Goal: Navigation & Orientation: Find specific page/section

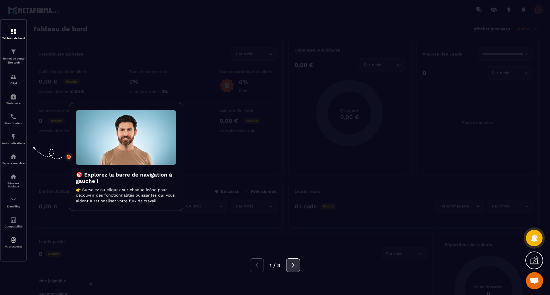
click at [290, 264] on icon at bounding box center [293, 265] width 6 height 6
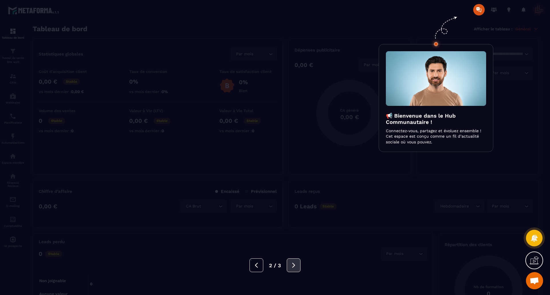
click at [290, 264] on icon at bounding box center [293, 265] width 6 height 6
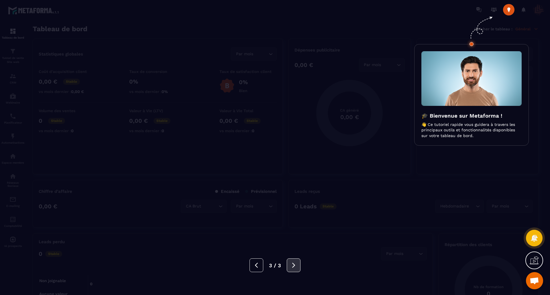
click at [290, 264] on icon at bounding box center [293, 265] width 6 height 6
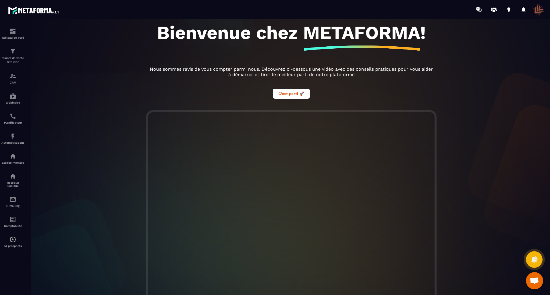
scroll to position [57, 0]
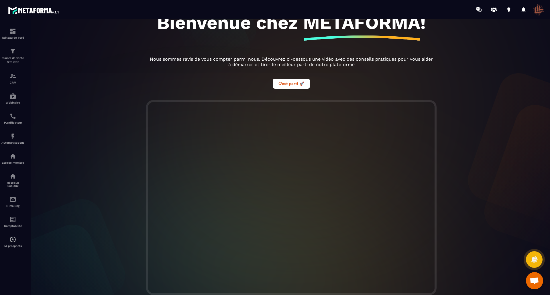
click at [277, 91] on div "Bienvenue, [PERSON_NAME]! Nous sommes [PERSON_NAME] de vous avoir ici. Commenço…" at bounding box center [291, 31] width 298 height 138
click at [282, 84] on button "C’est parti 🚀" at bounding box center [291, 84] width 37 height 10
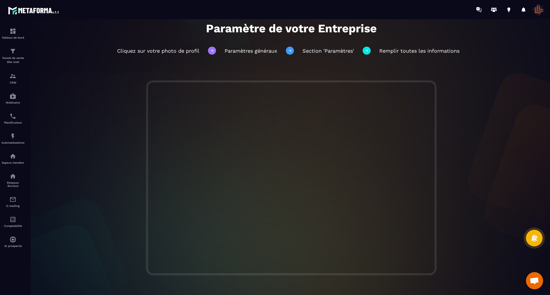
scroll to position [35, 0]
click at [478, 9] on icon at bounding box center [477, 9] width 3 height 4
click at [15, 160] on div "Espace membre" at bounding box center [12, 158] width 23 height 11
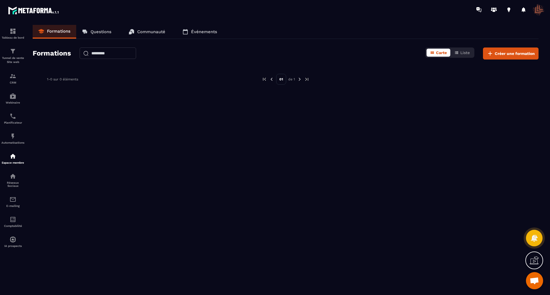
click at [534, 284] on span "Ouvrir le chat" at bounding box center [534, 282] width 9 height 8
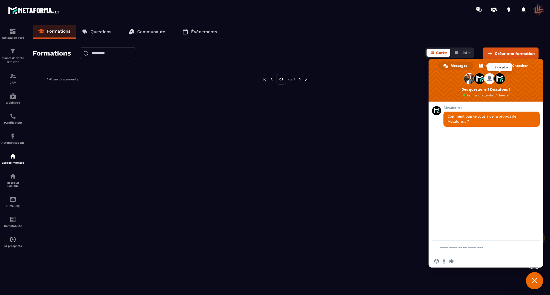
click at [498, 78] on span at bounding box center [499, 78] width 11 height 11
